Goal: Task Accomplishment & Management: Use online tool/utility

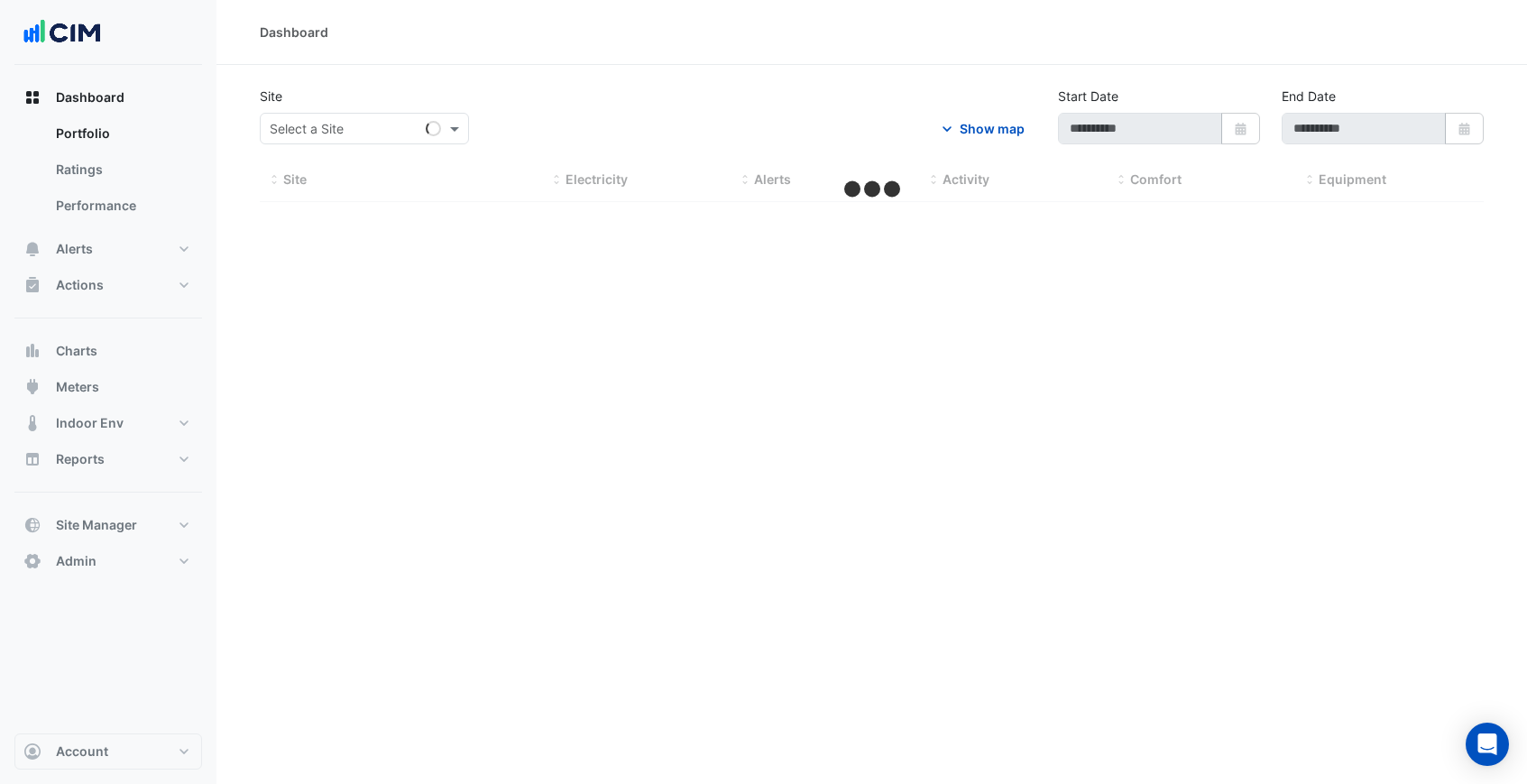
type input "**********"
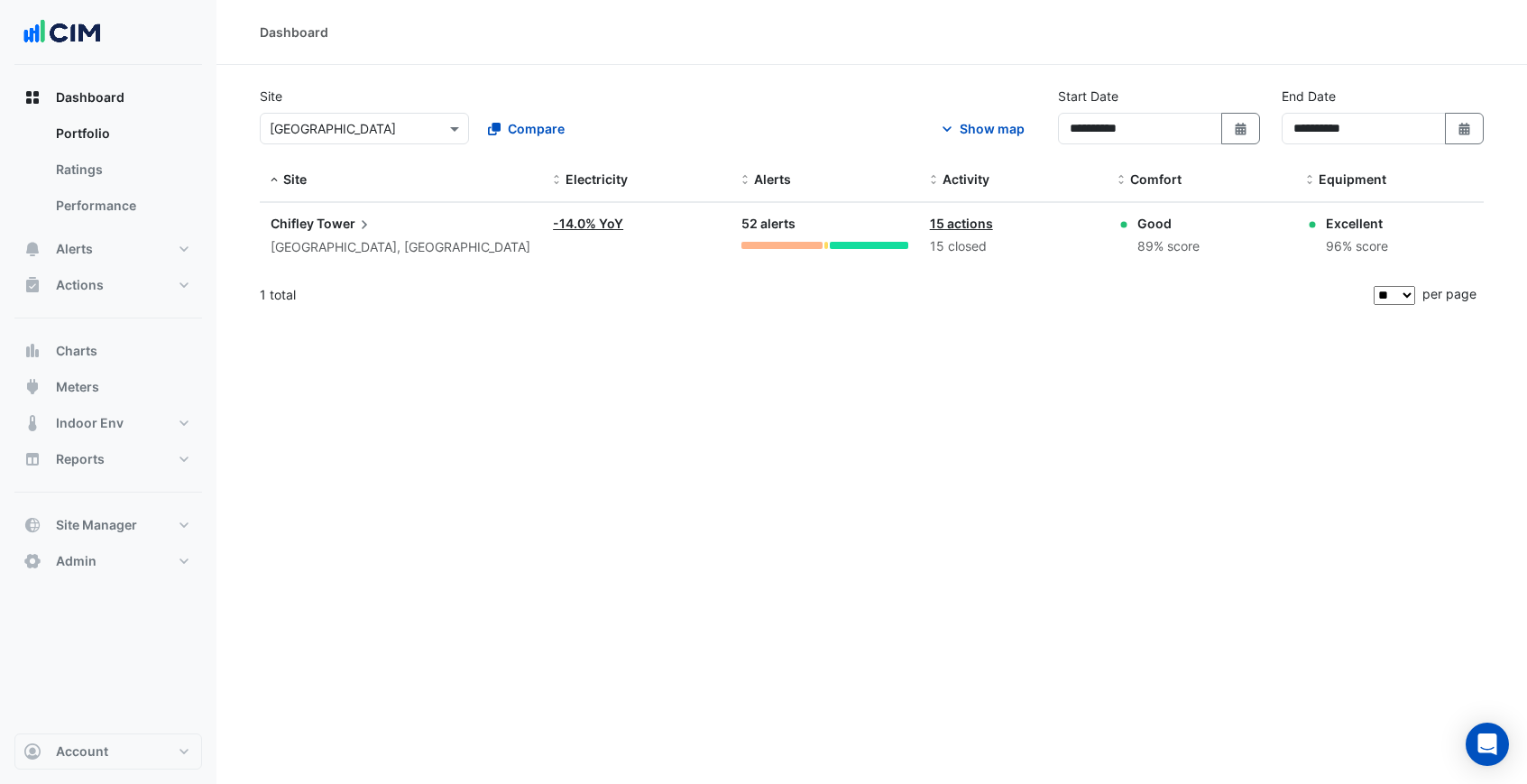
click at [980, 124] on div "Show map" at bounding box center [993, 128] width 65 height 19
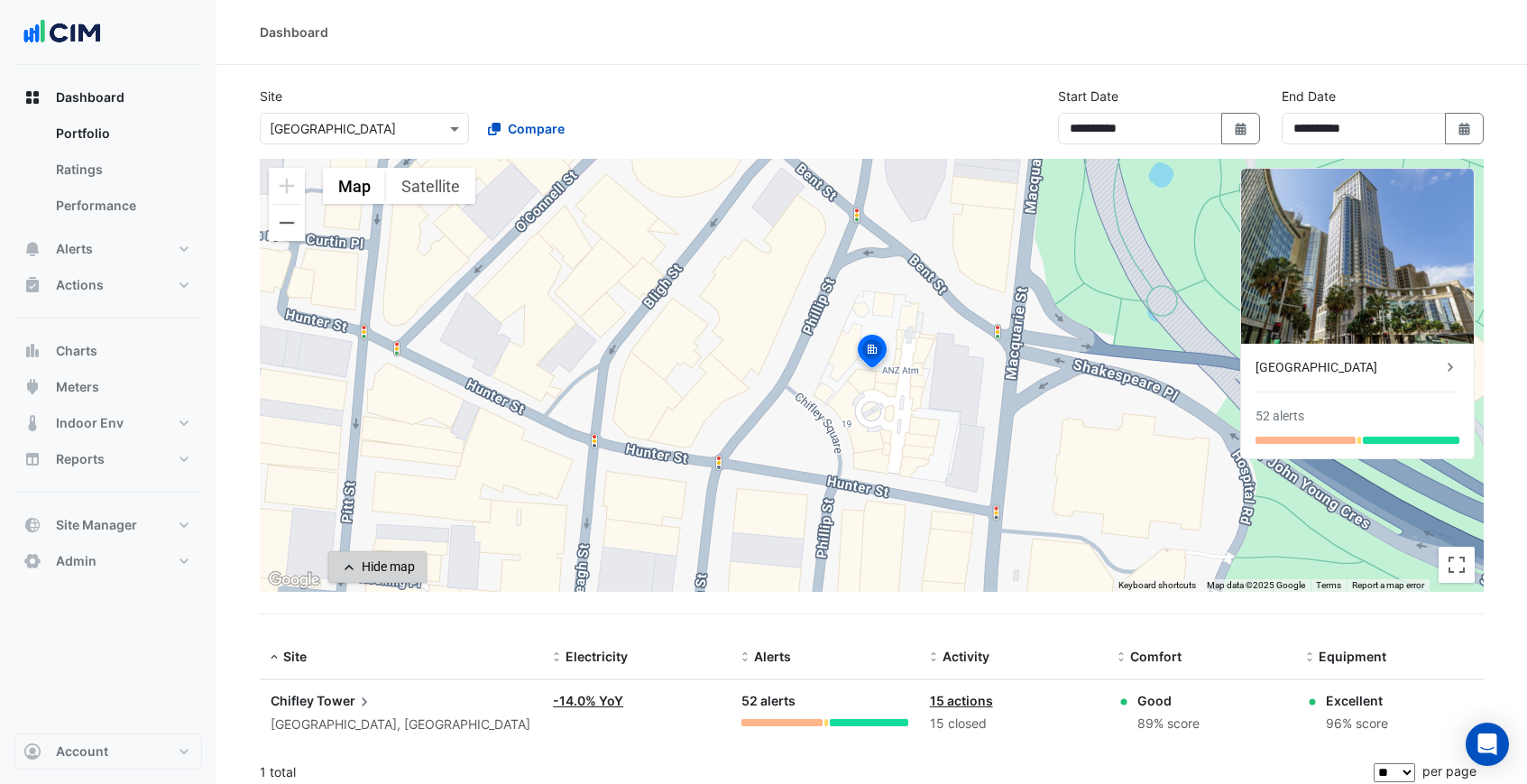
click at [392, 573] on div "Hide map" at bounding box center [388, 567] width 53 height 19
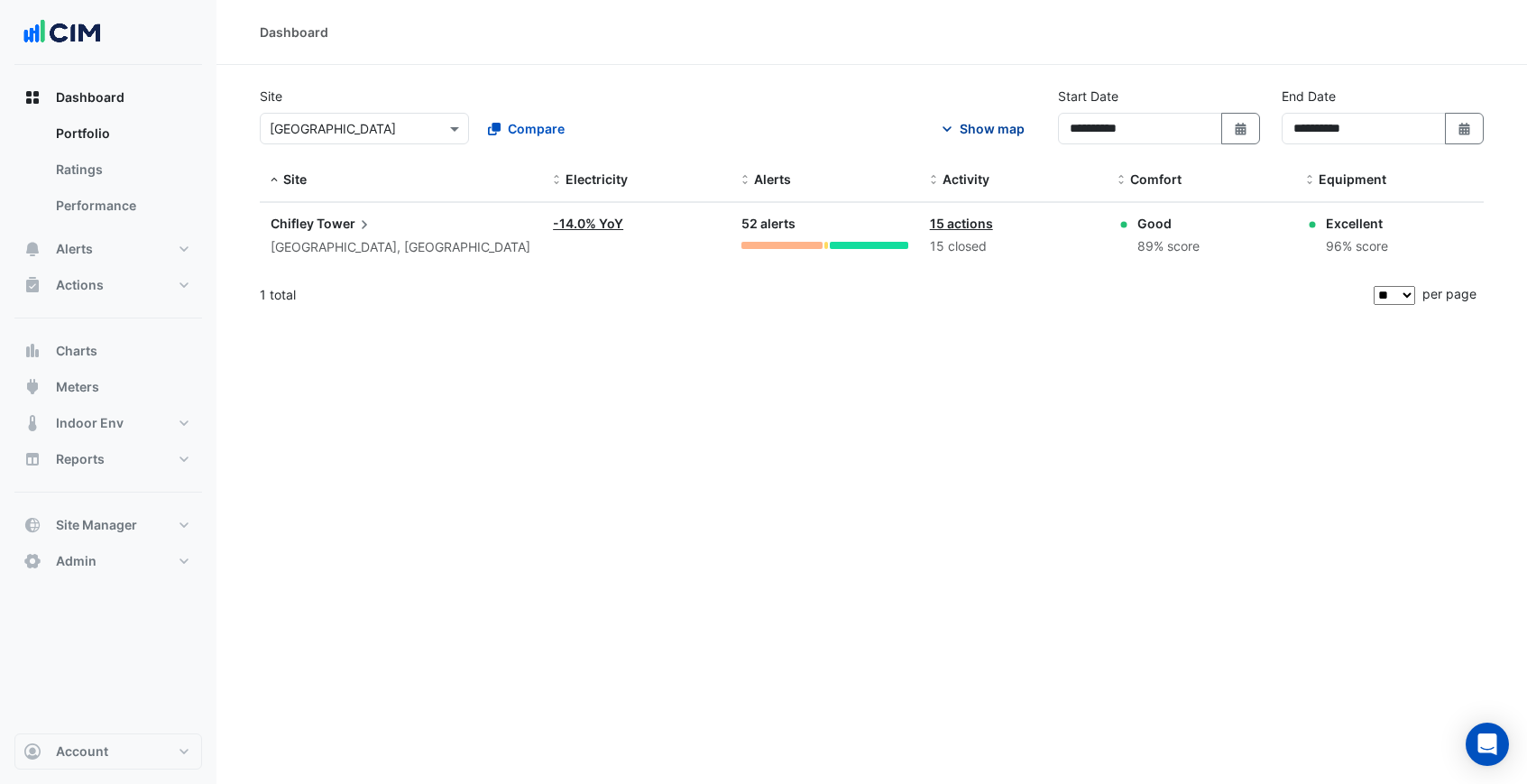
click at [999, 125] on div "Show map" at bounding box center [993, 128] width 65 height 19
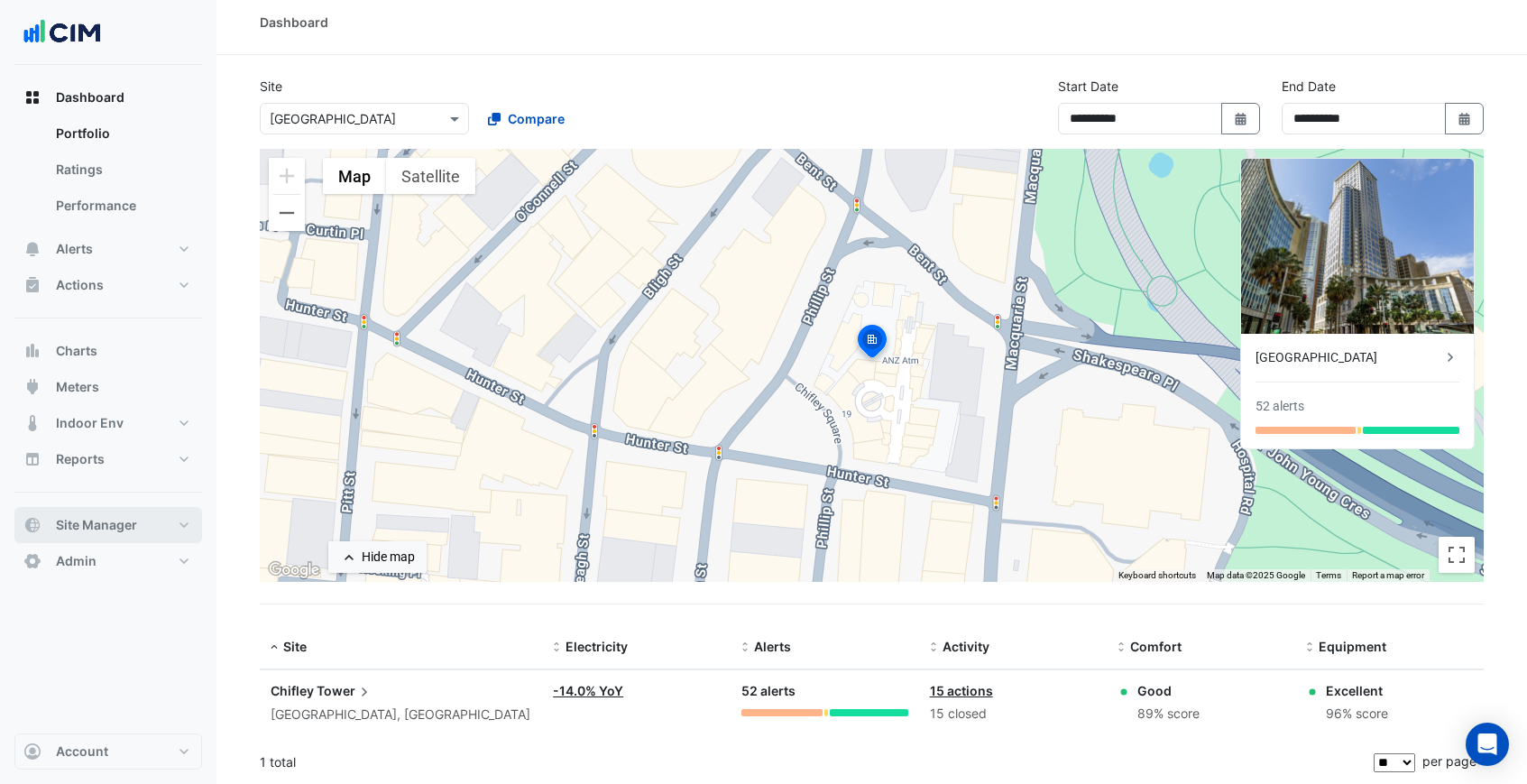
scroll to position [9, 0]
click at [119, 535] on button "Site Manager" at bounding box center [109, 525] width 188 height 36
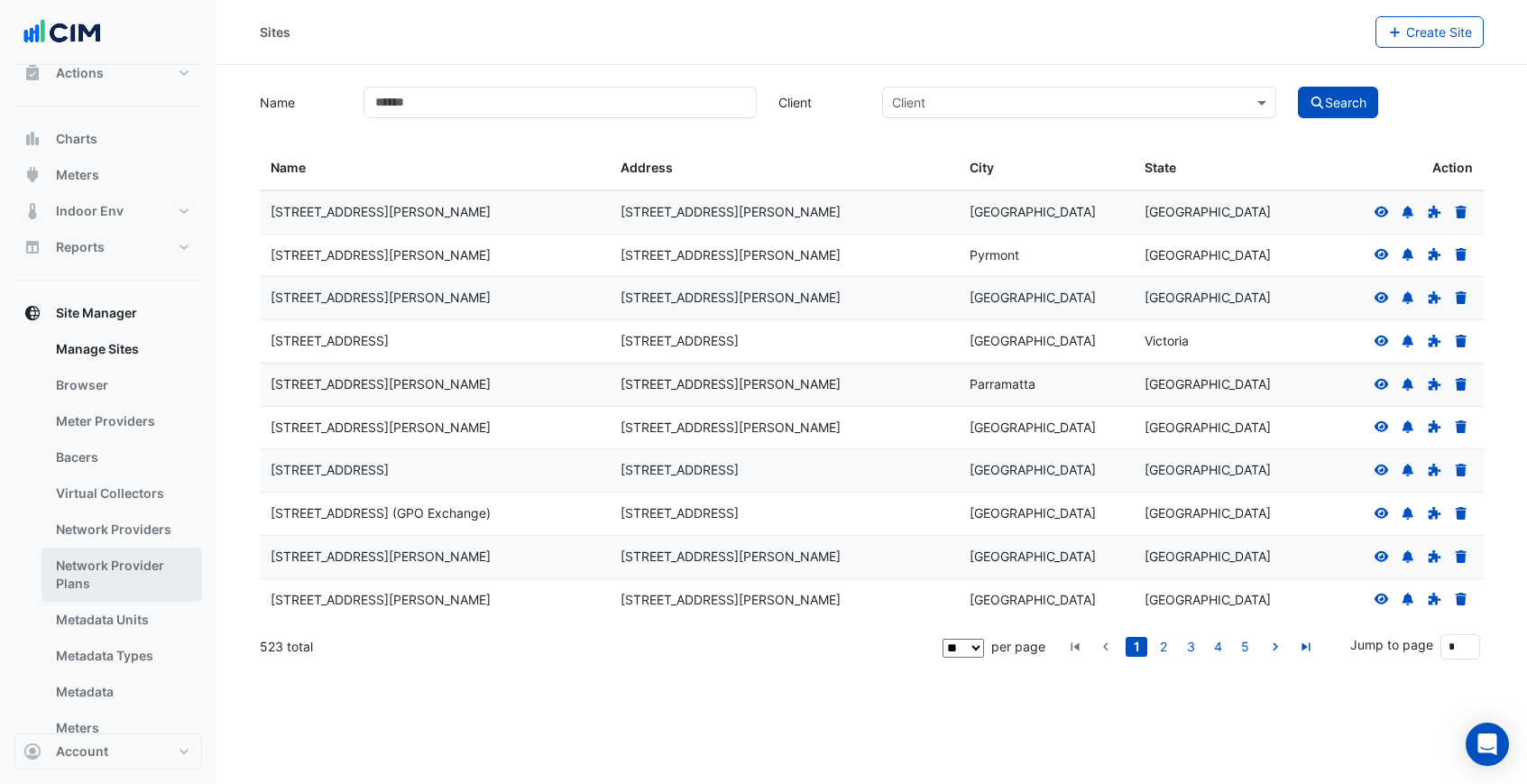
scroll to position [101, 0]
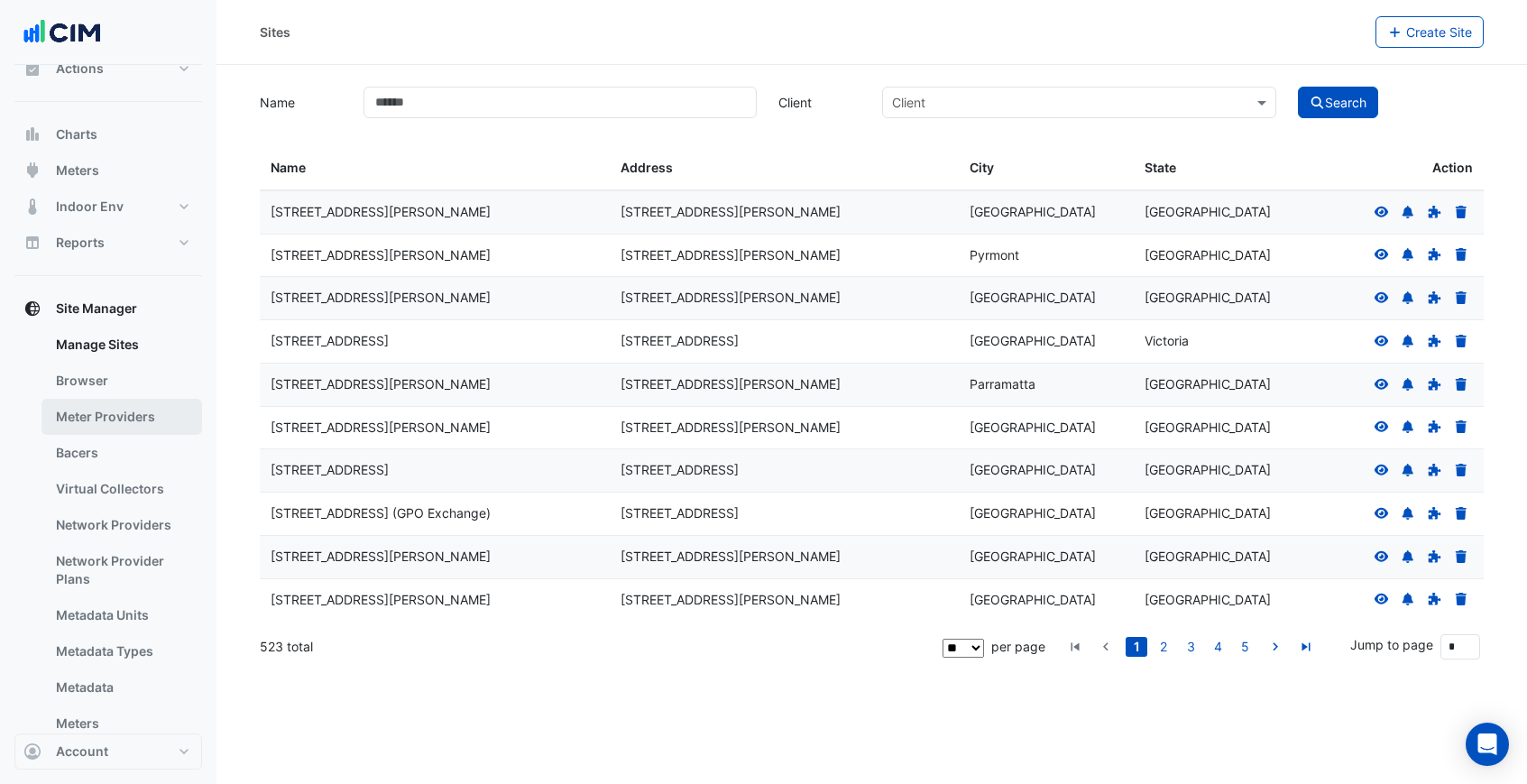
click at [98, 433] on link "Meter Providers" at bounding box center [122, 416] width 161 height 36
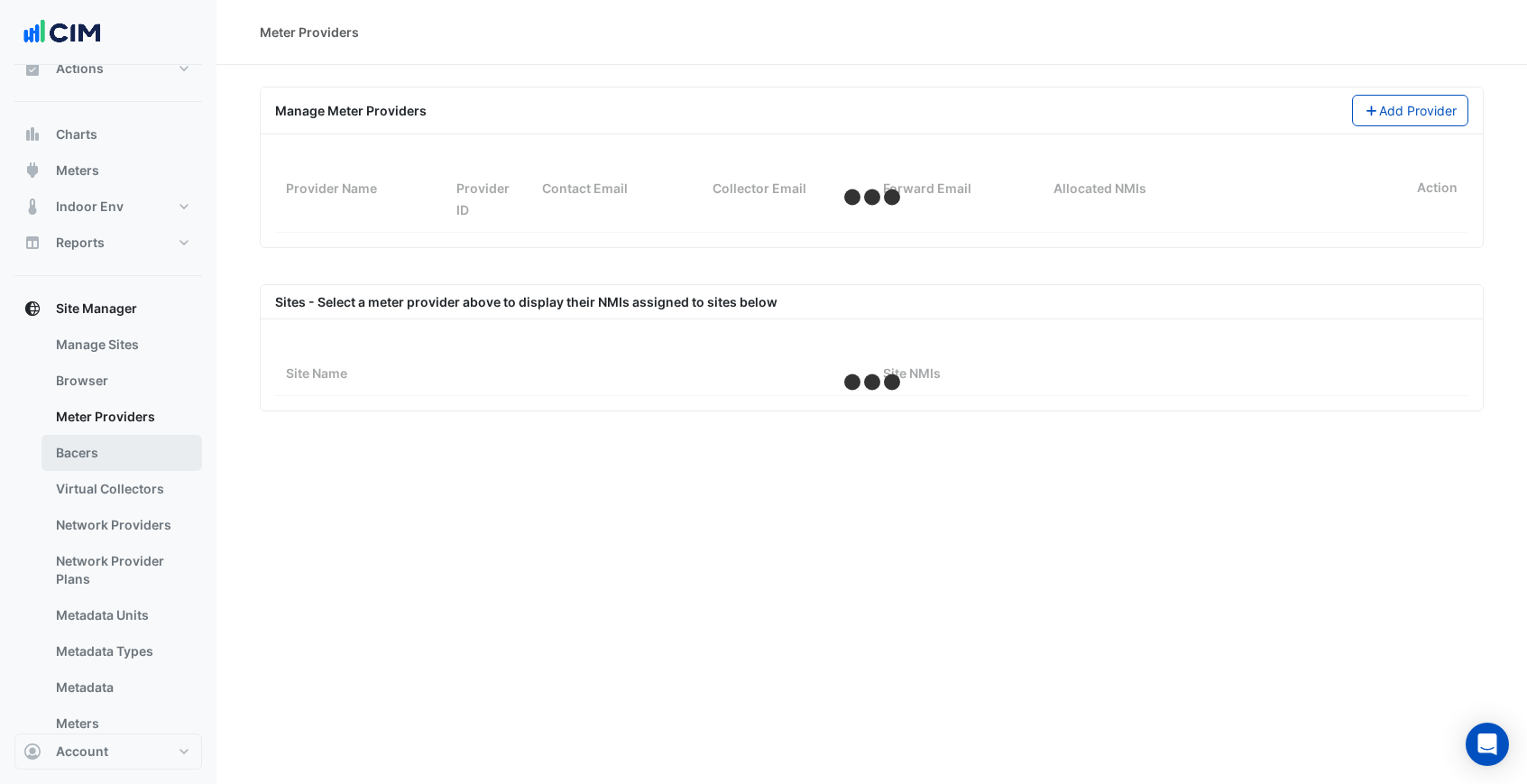
click at [92, 450] on link "Bacers" at bounding box center [122, 452] width 161 height 36
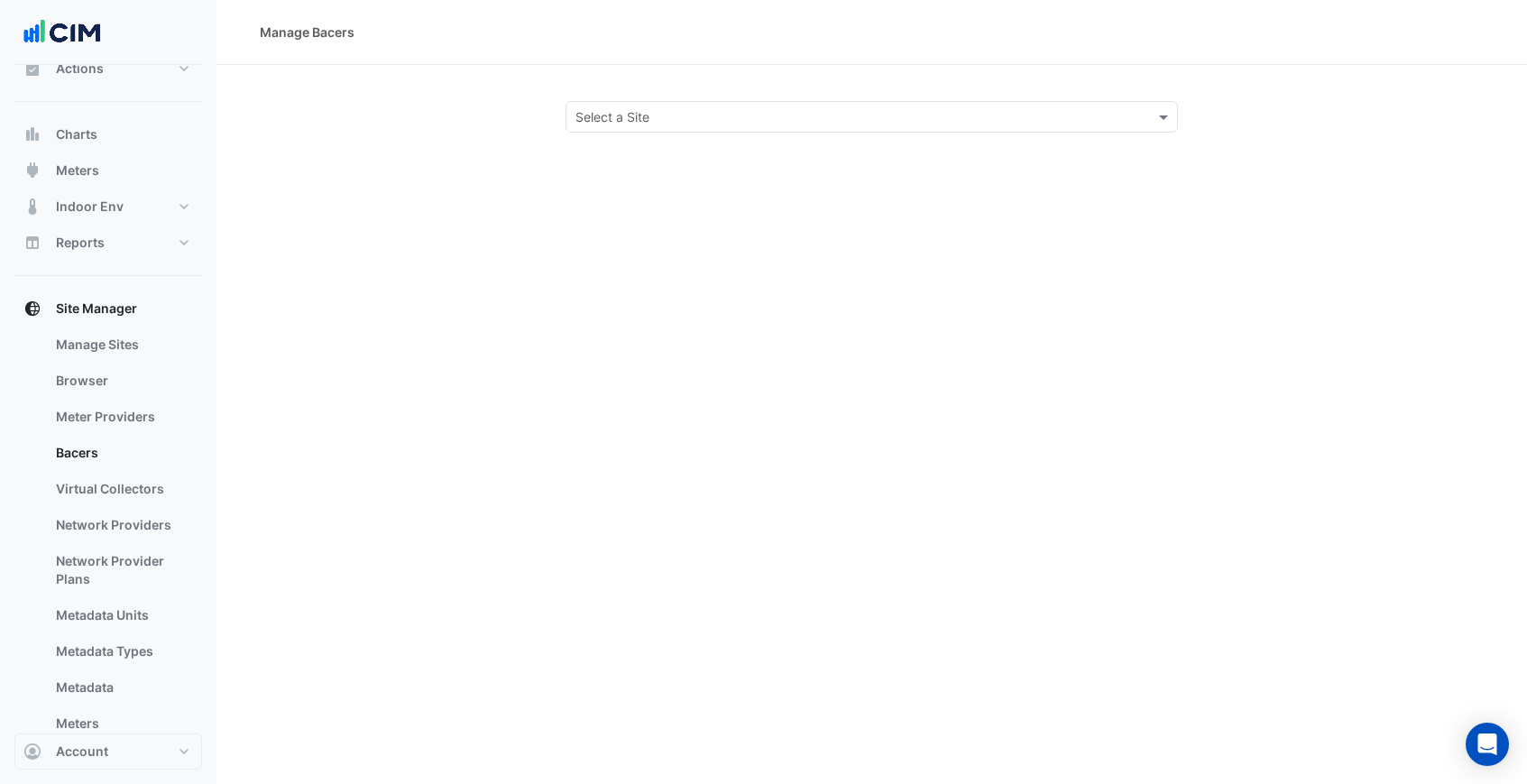
click at [632, 116] on input "text" at bounding box center [853, 117] width 557 height 19
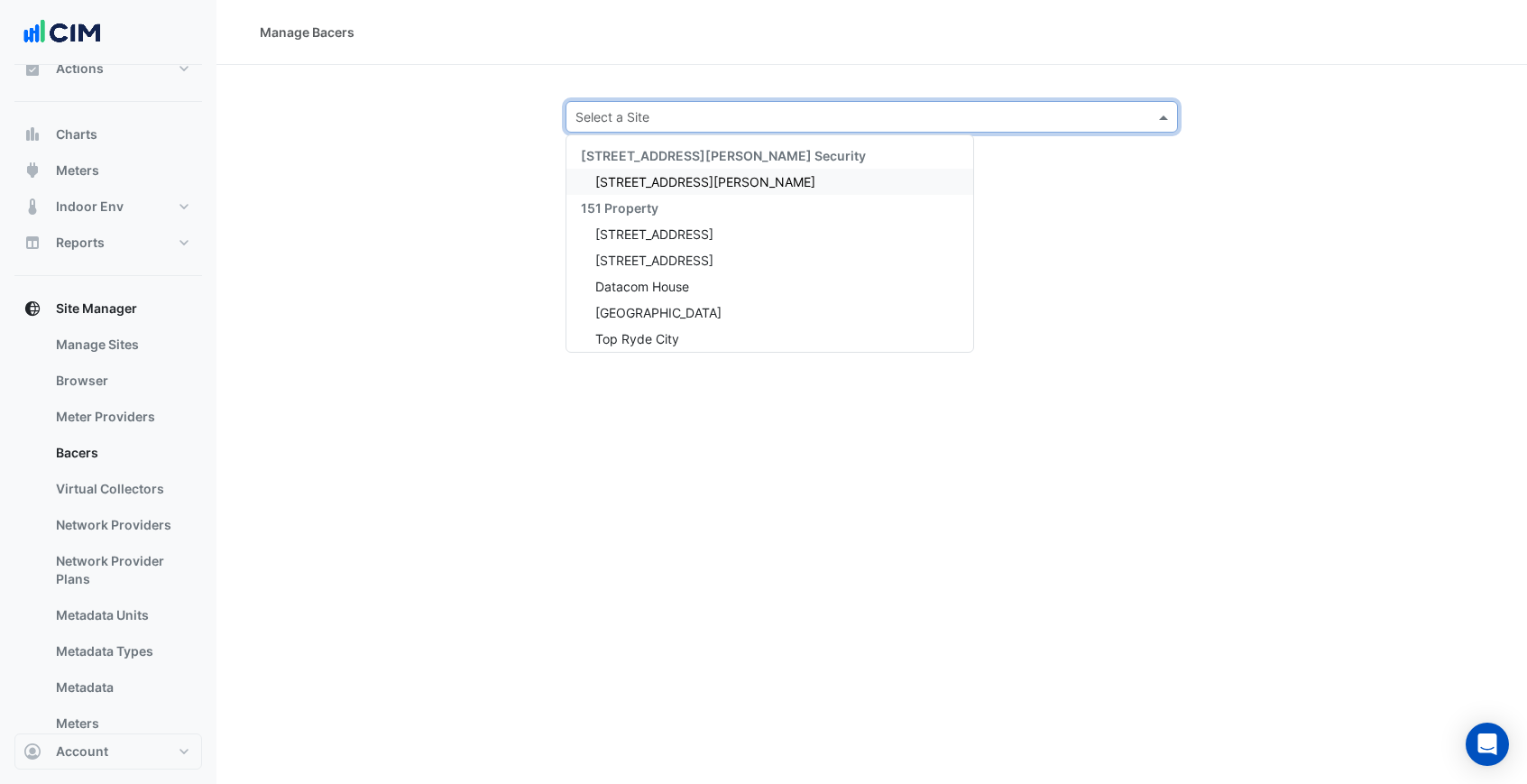
click at [625, 183] on span "[STREET_ADDRESS][PERSON_NAME]" at bounding box center [705, 181] width 220 height 16
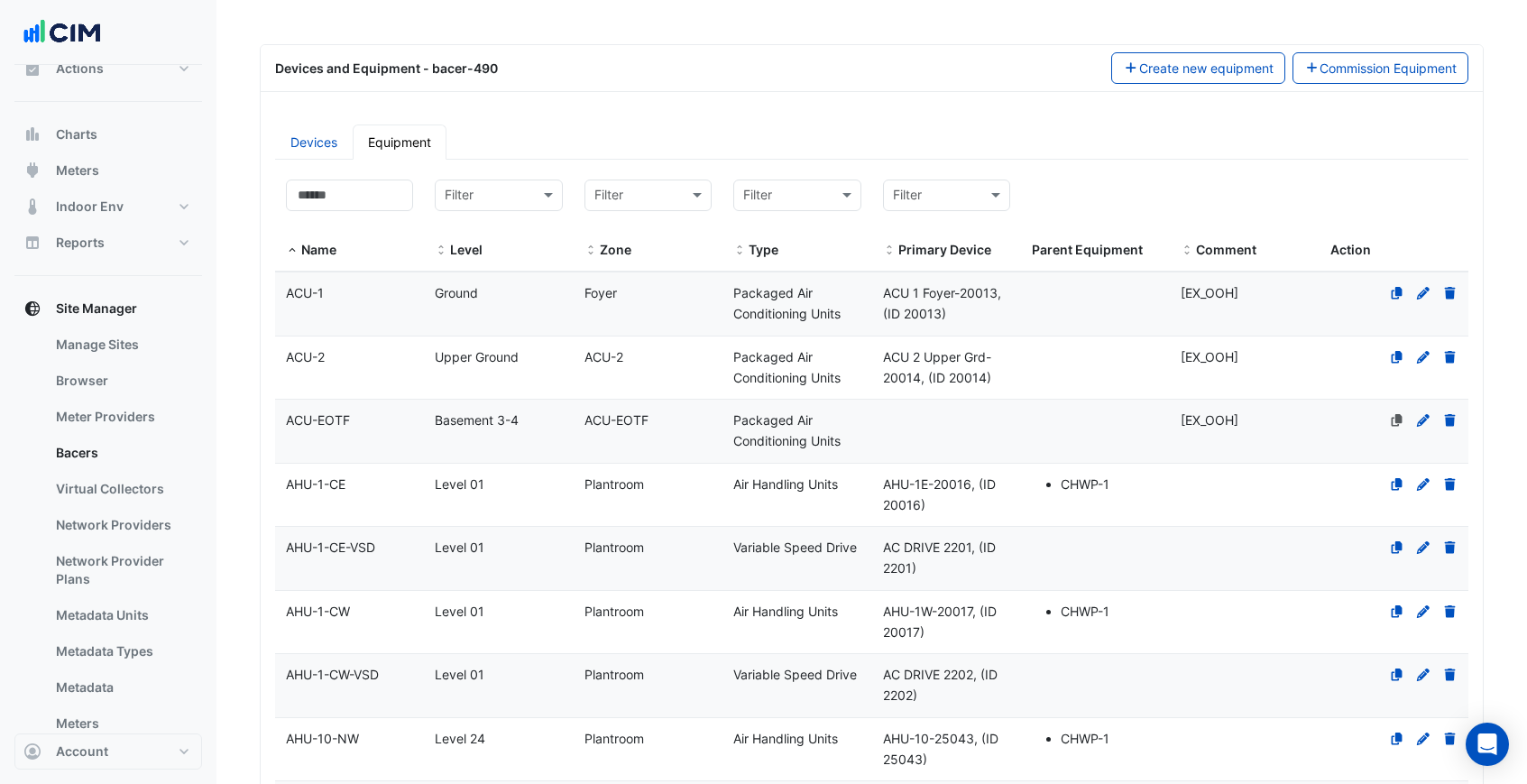
scroll to position [133, 0]
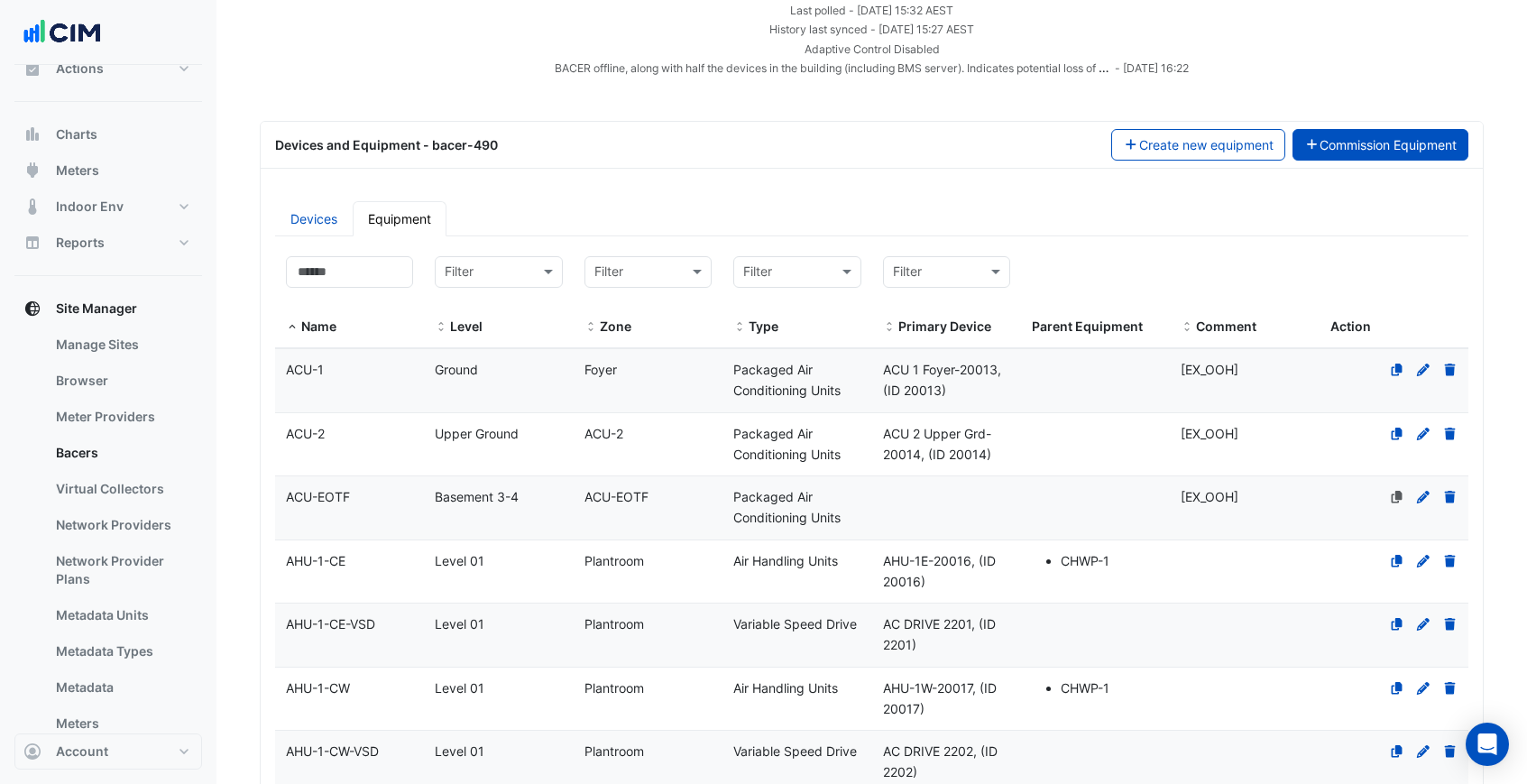
click at [1310, 143] on icon "button" at bounding box center [1312, 145] width 16 height 13
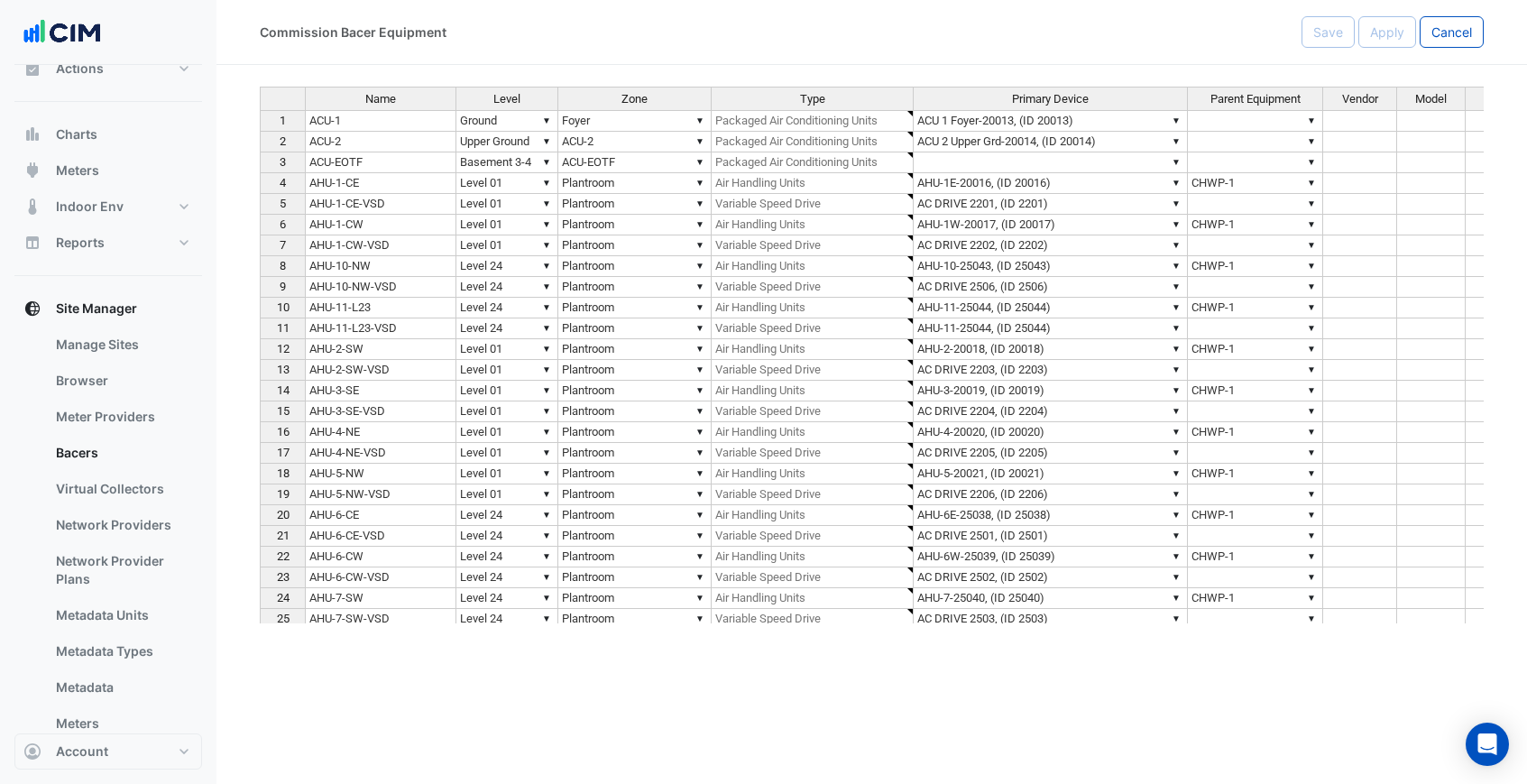
type textarea "**********"
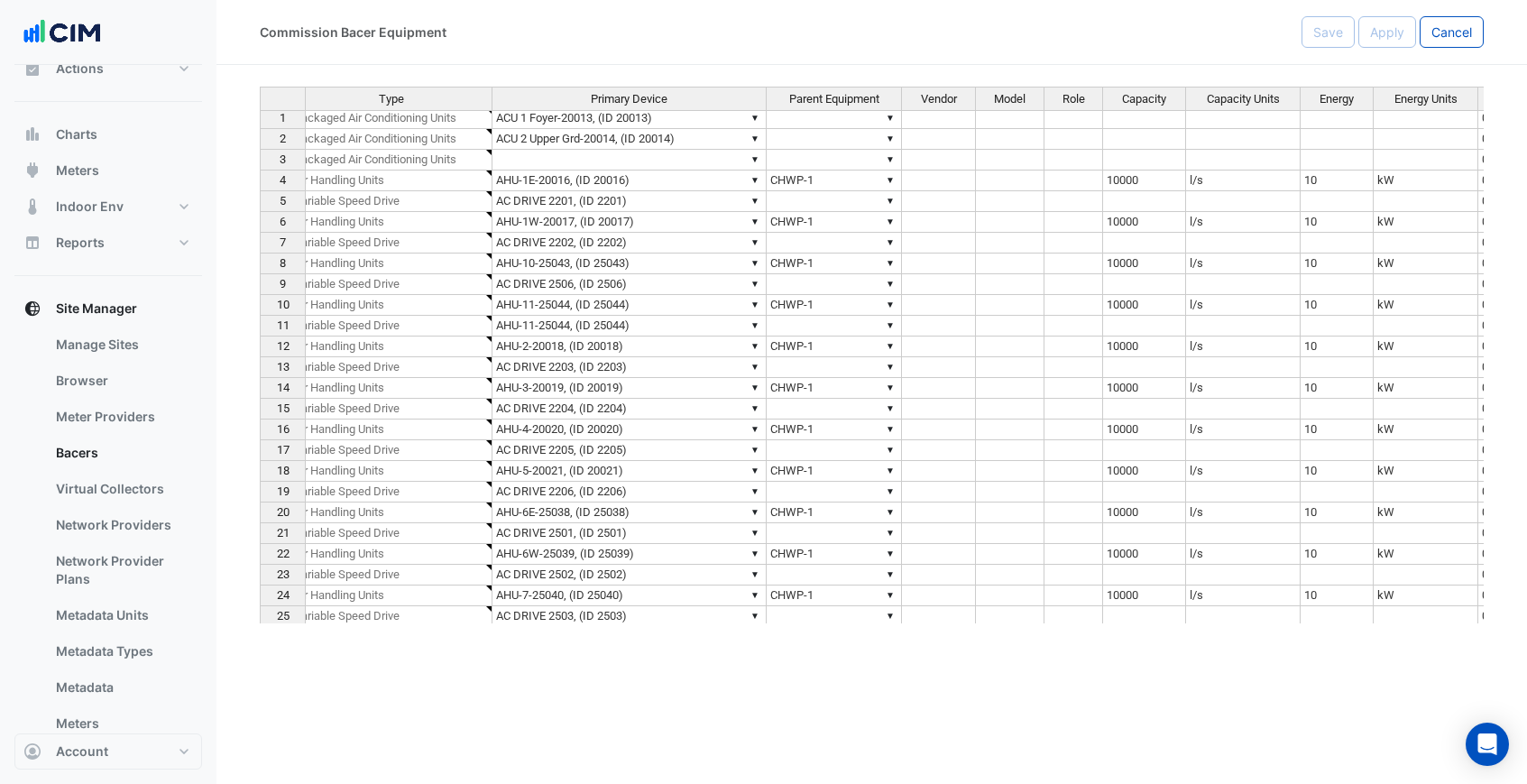
scroll to position [0, 424]
